Goal: Information Seeking & Learning: Learn about a topic

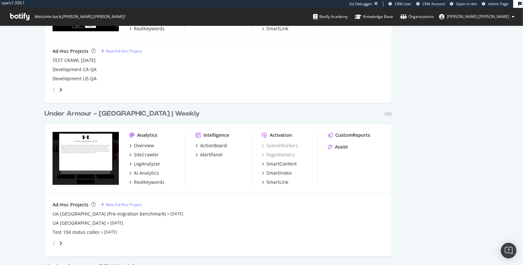
scroll to position [629, 0]
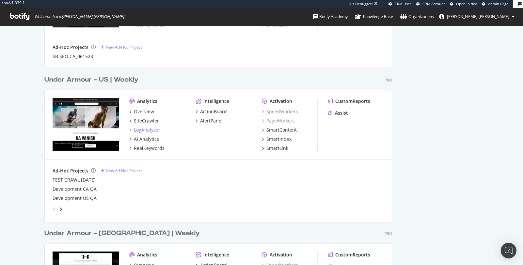
click at [148, 128] on div "LogAnalyzer" at bounding box center [147, 130] width 26 height 7
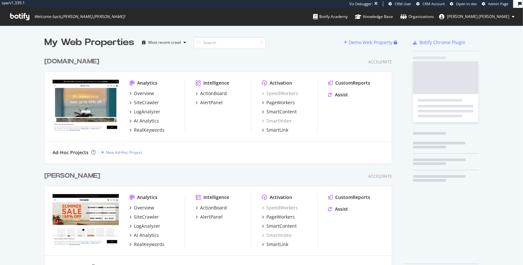
scroll to position [229, 353]
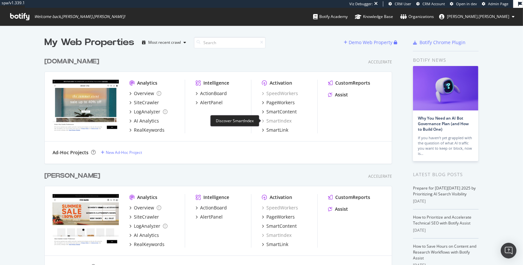
click at [280, 118] on div "SmartIndex" at bounding box center [277, 121] width 30 height 7
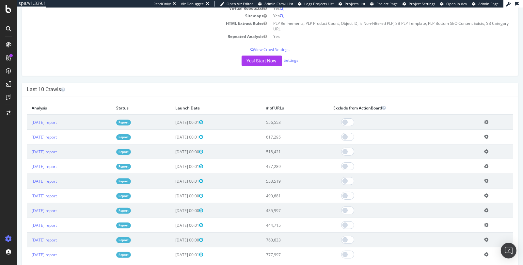
scroll to position [157, 0]
